Goal: Find specific page/section: Find specific page/section

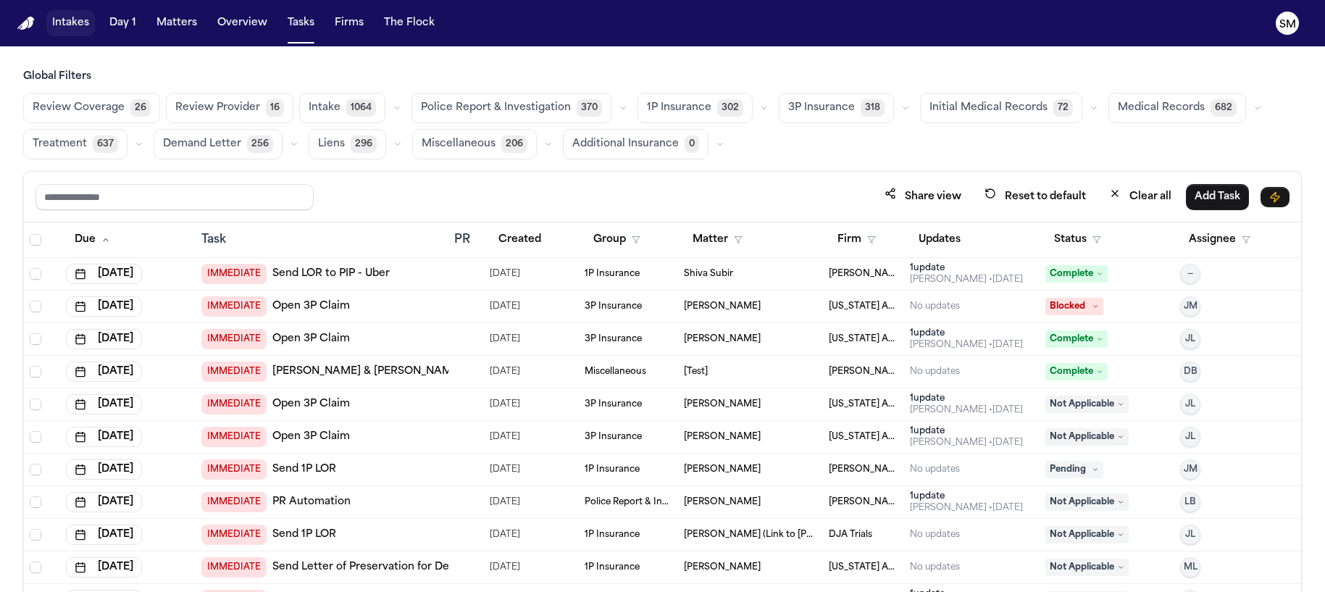
click at [72, 23] on button "Intakes" at bounding box center [70, 23] width 49 height 26
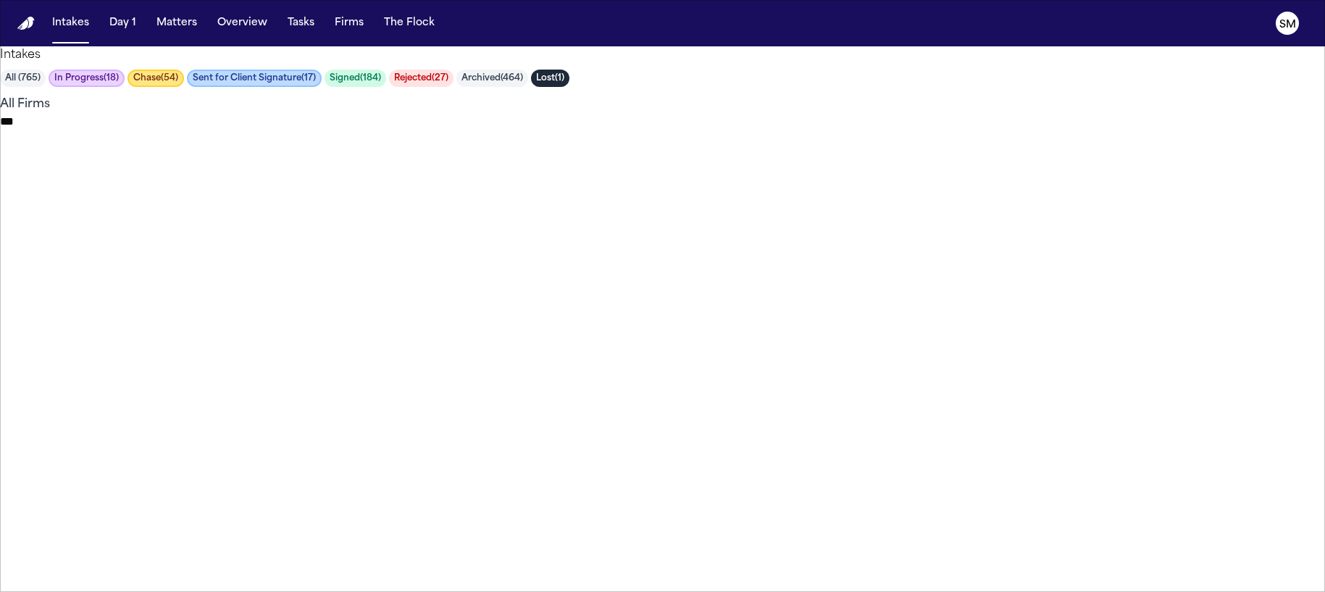
type input "*****"
click at [1081, 228] on li "Signed" at bounding box center [1134, 219] width 338 height 17
click at [1071, 266] on li "Rejected" at bounding box center [1129, 256] width 374 height 17
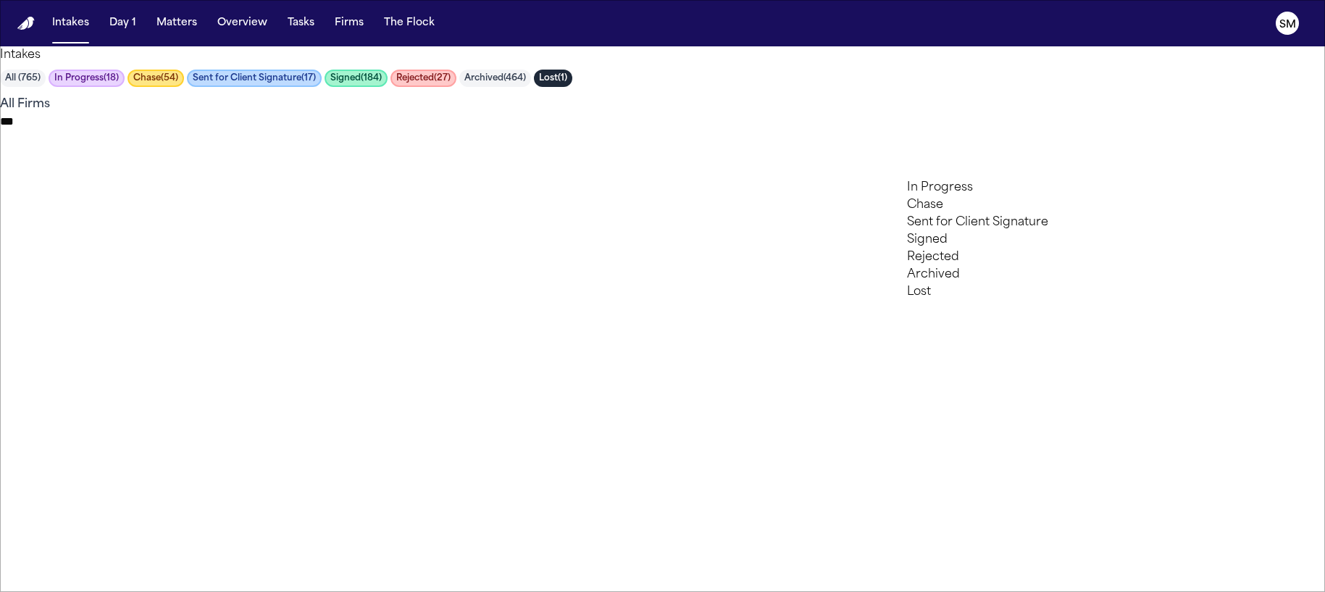
click at [1052, 283] on li "Archived" at bounding box center [1111, 274] width 409 height 17
click at [1050, 301] on li "Lost" at bounding box center [1094, 291] width 444 height 17
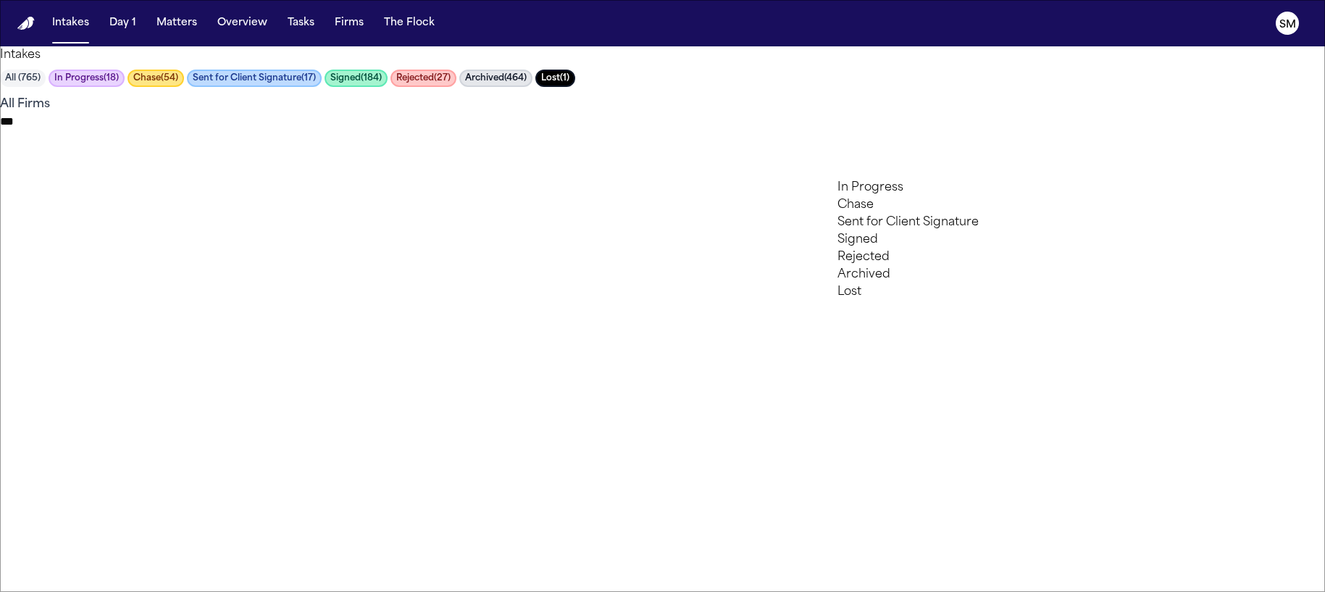
click at [66, 591] on div at bounding box center [662, 592] width 1325 height 0
